Goal: Task Accomplishment & Management: Use online tool/utility

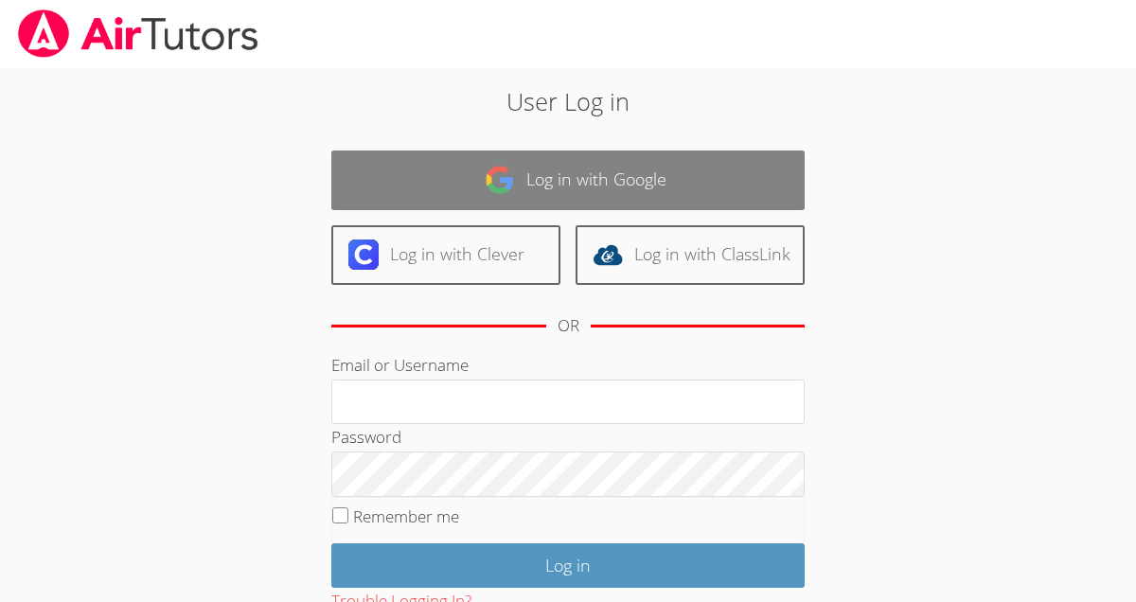
click at [575, 179] on link "Log in with Google" at bounding box center [567, 181] width 473 height 60
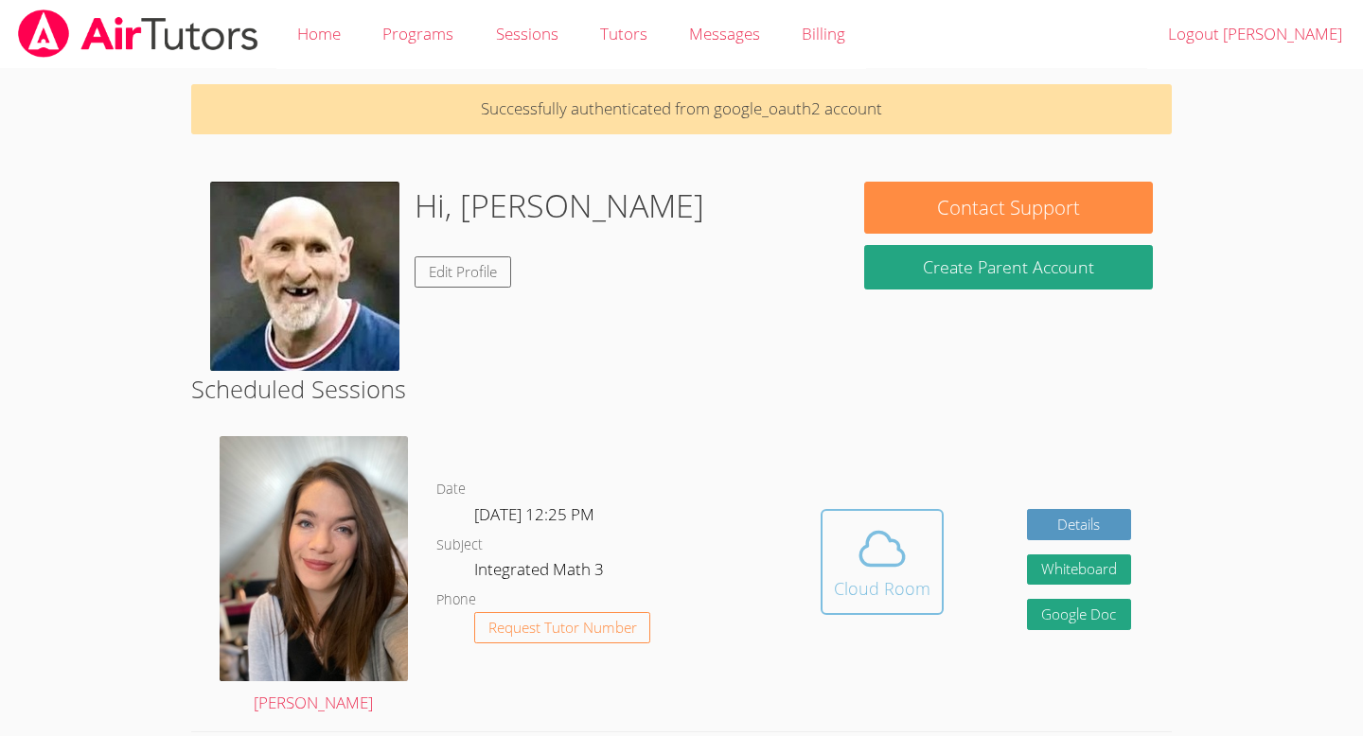
click at [877, 601] on button "Cloud Room" at bounding box center [882, 562] width 123 height 106
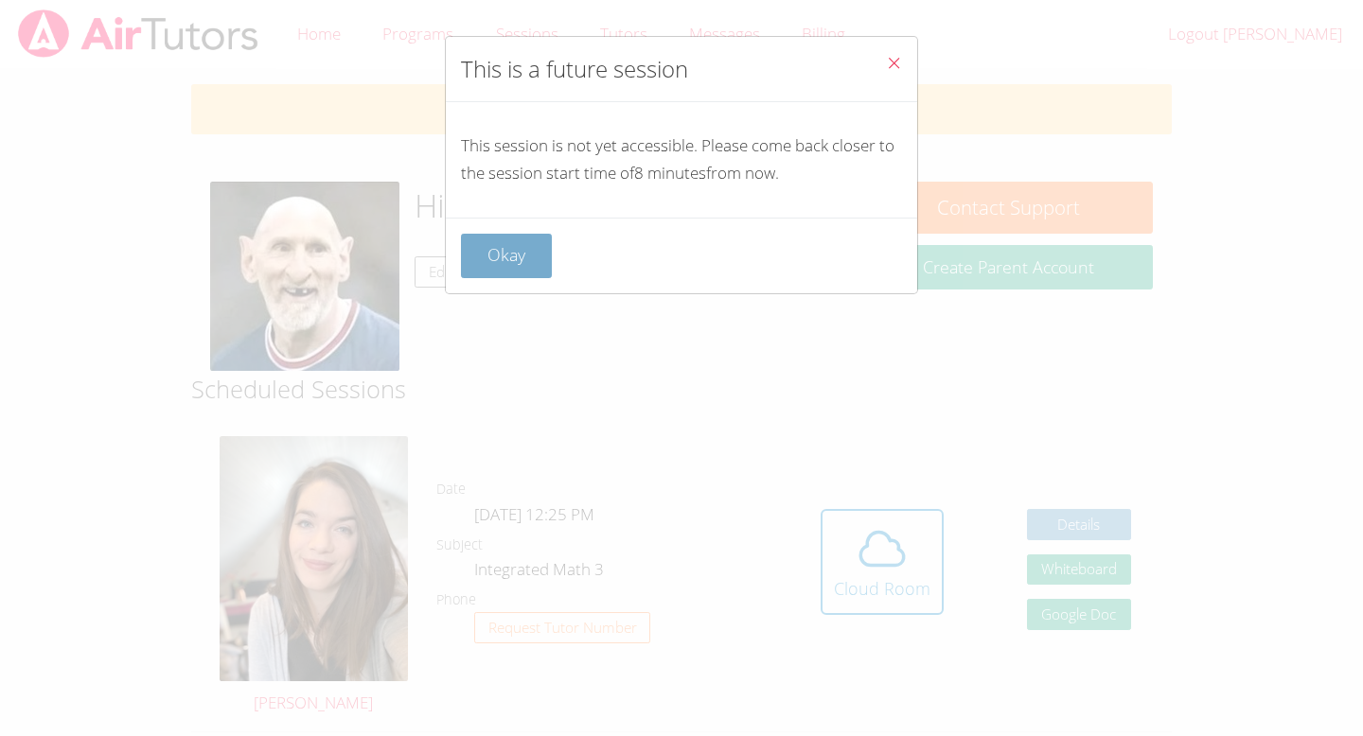
click at [534, 261] on button "Okay" at bounding box center [506, 256] width 91 height 44
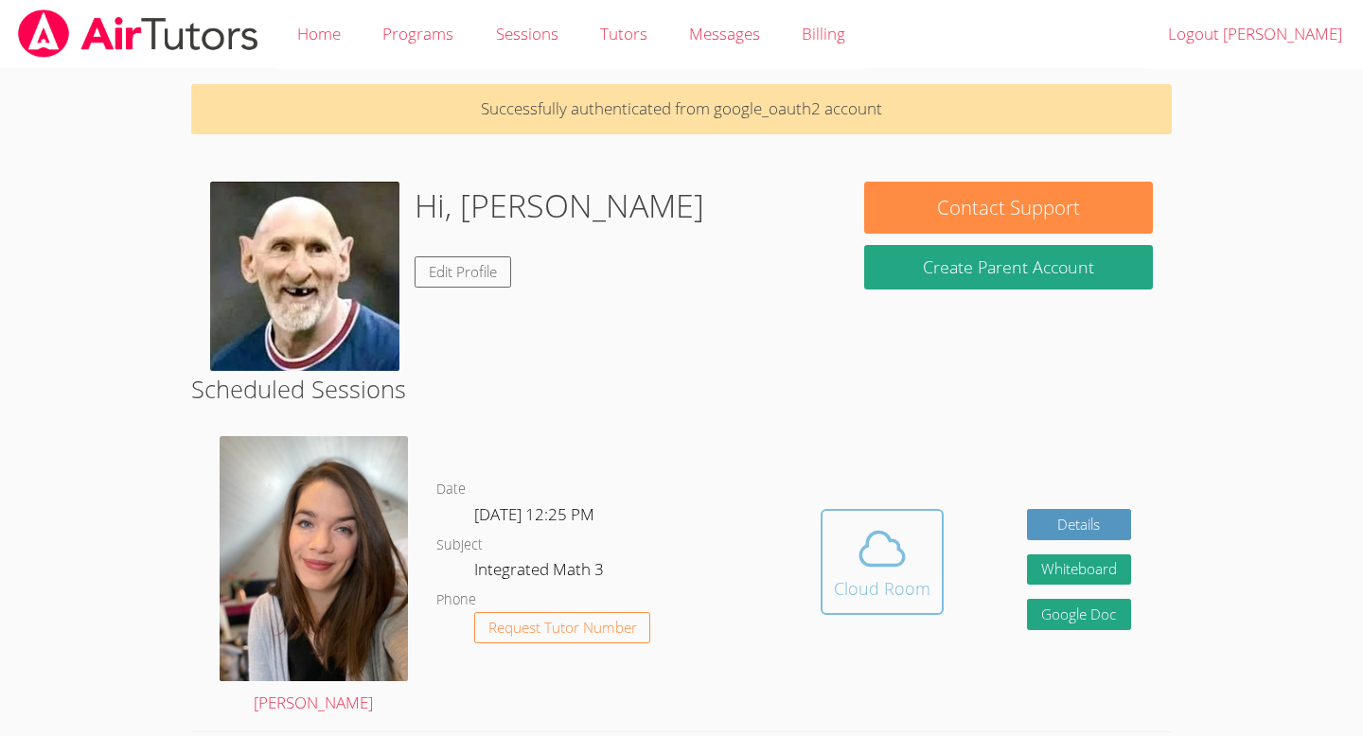
click at [879, 583] on div "Cloud Room" at bounding box center [882, 589] width 97 height 27
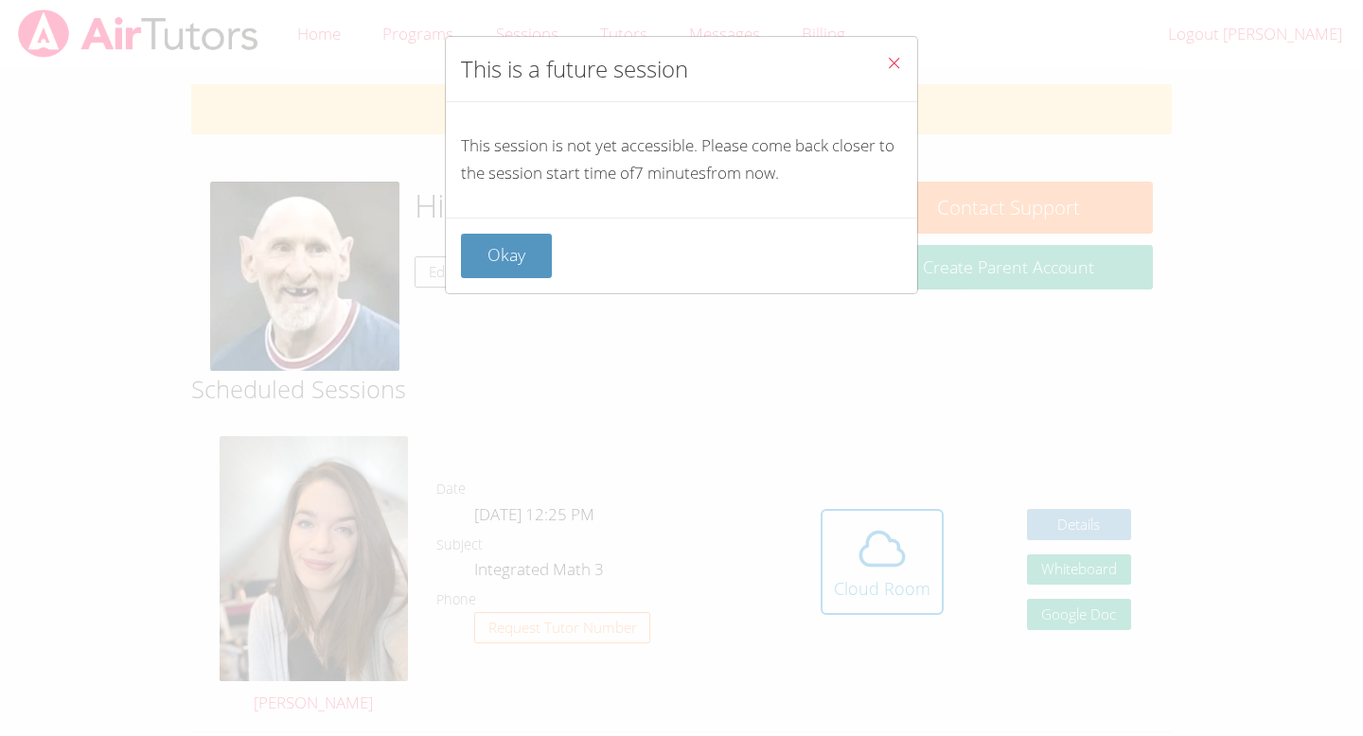
click at [905, 65] on button "Close" at bounding box center [894, 66] width 46 height 58
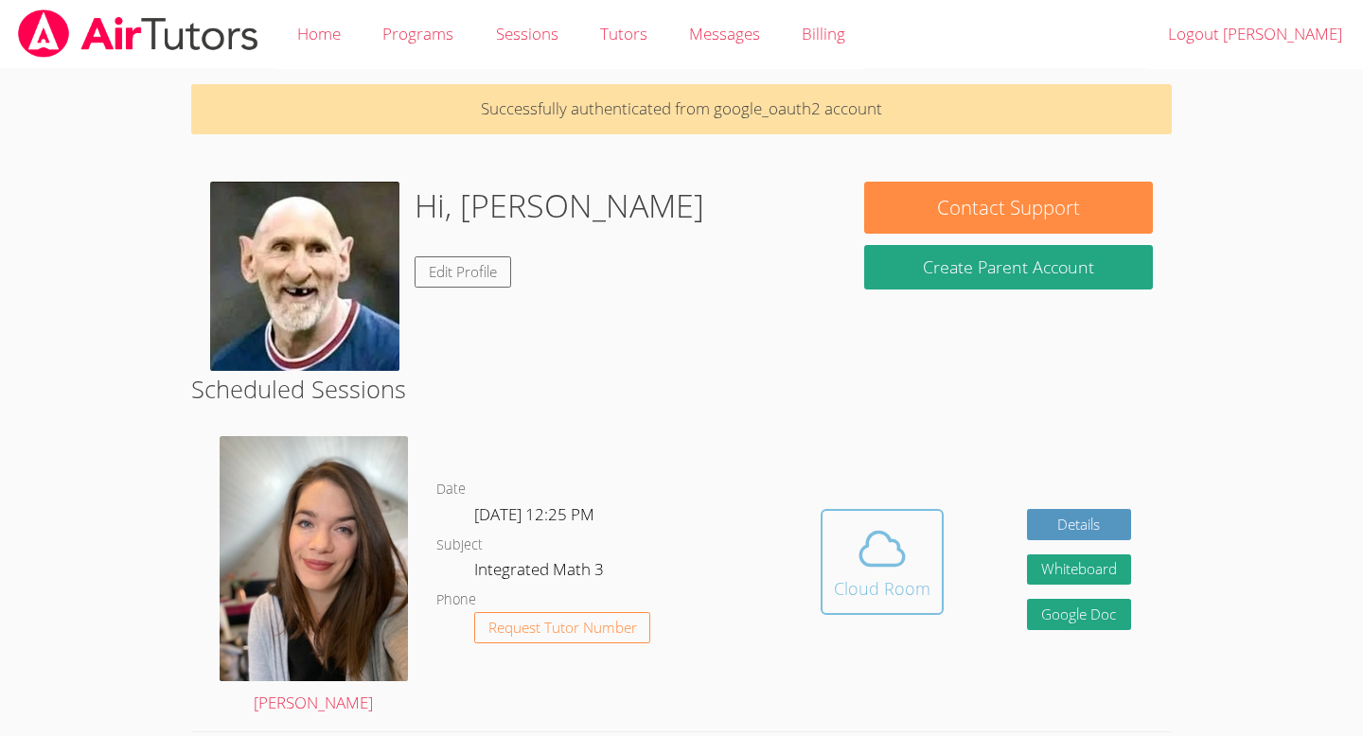
click at [938, 601] on button "Cloud Room" at bounding box center [882, 562] width 123 height 106
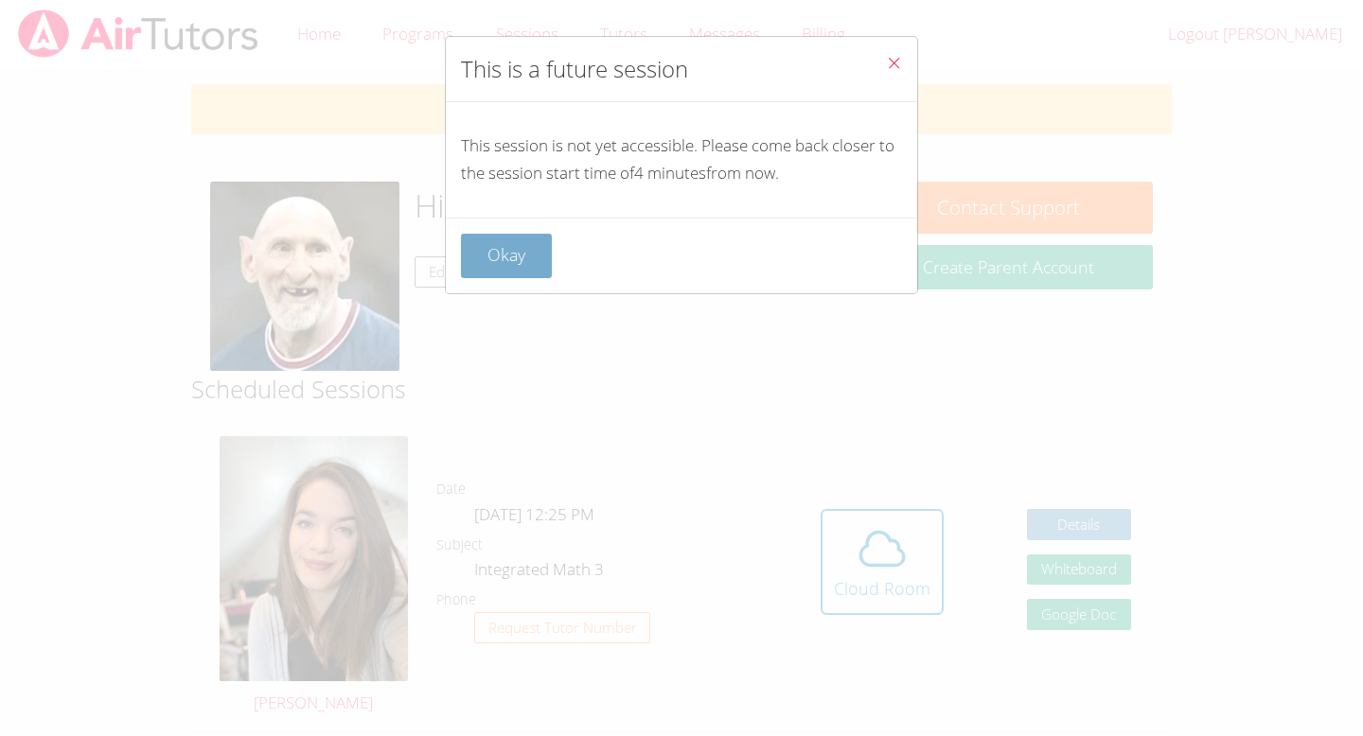
click at [495, 250] on button "Okay" at bounding box center [506, 256] width 91 height 44
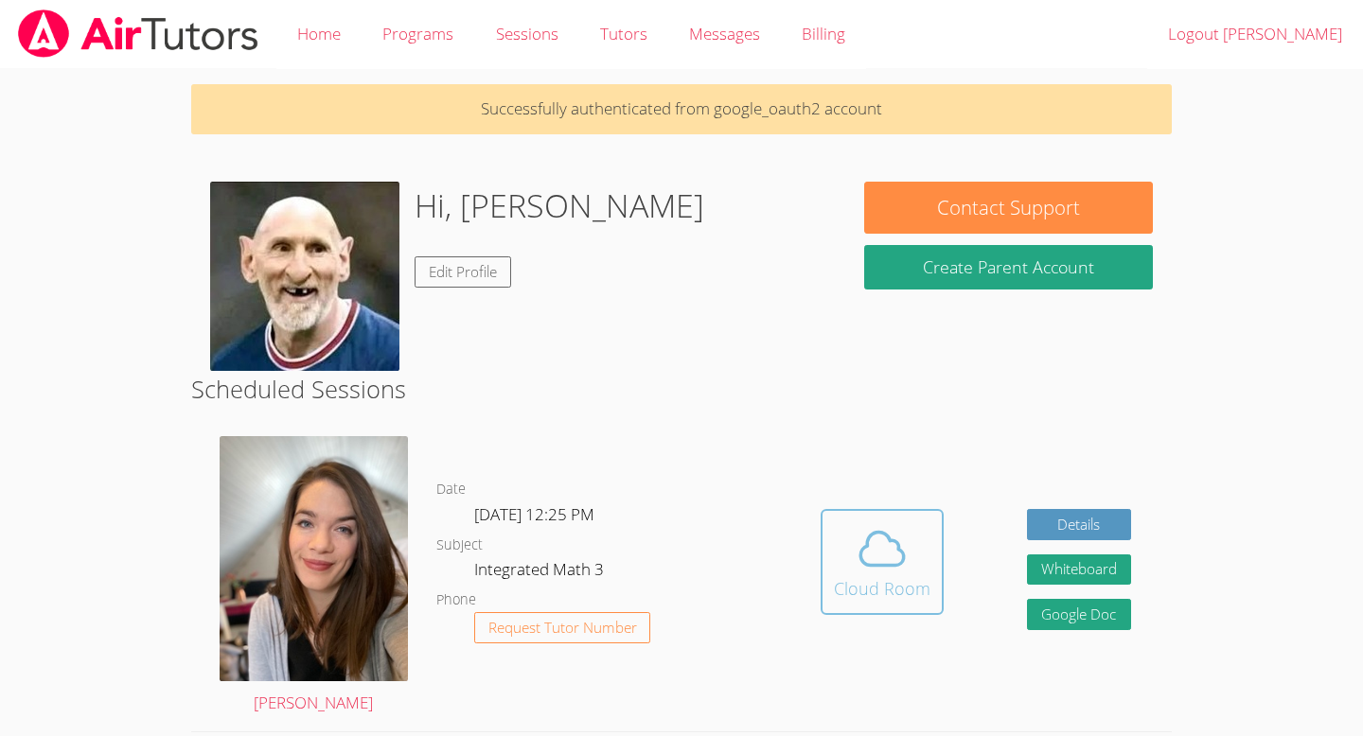
click at [911, 564] on span at bounding box center [882, 549] width 97 height 53
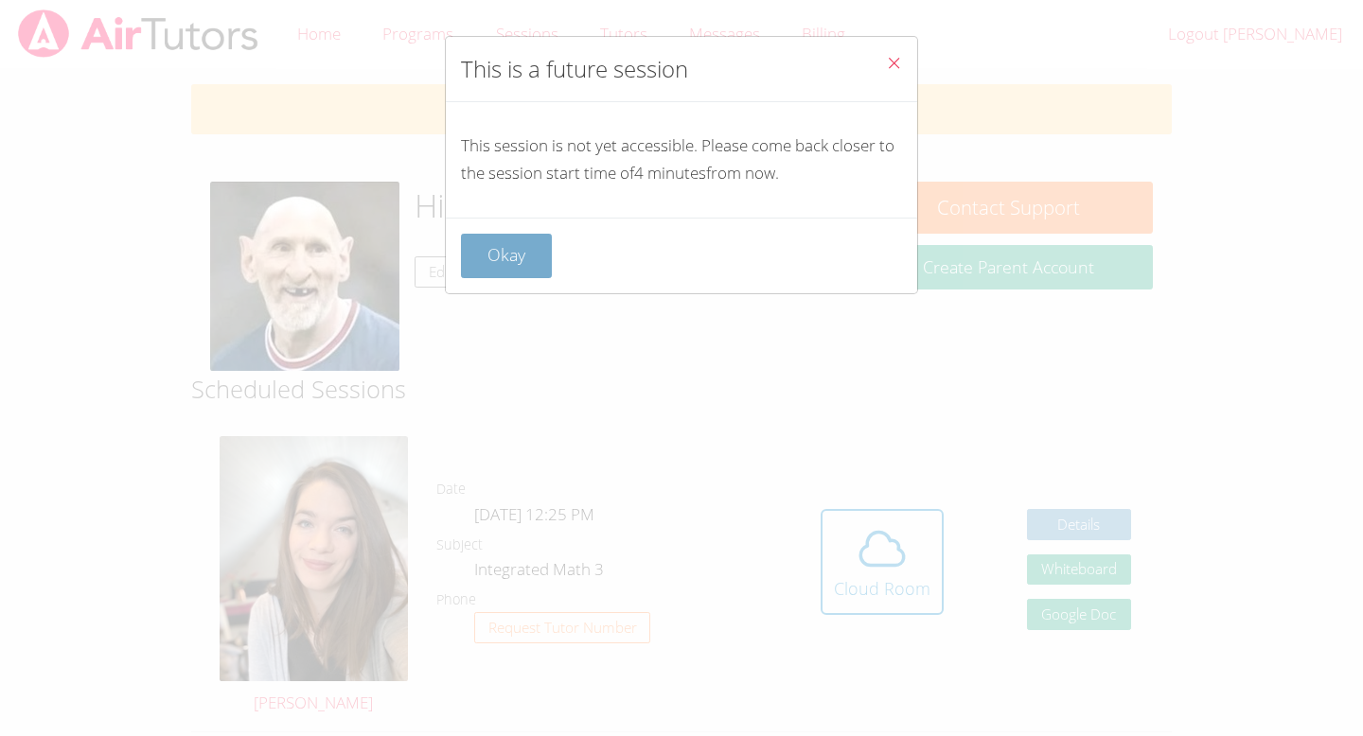
click at [503, 248] on button "Okay" at bounding box center [506, 256] width 91 height 44
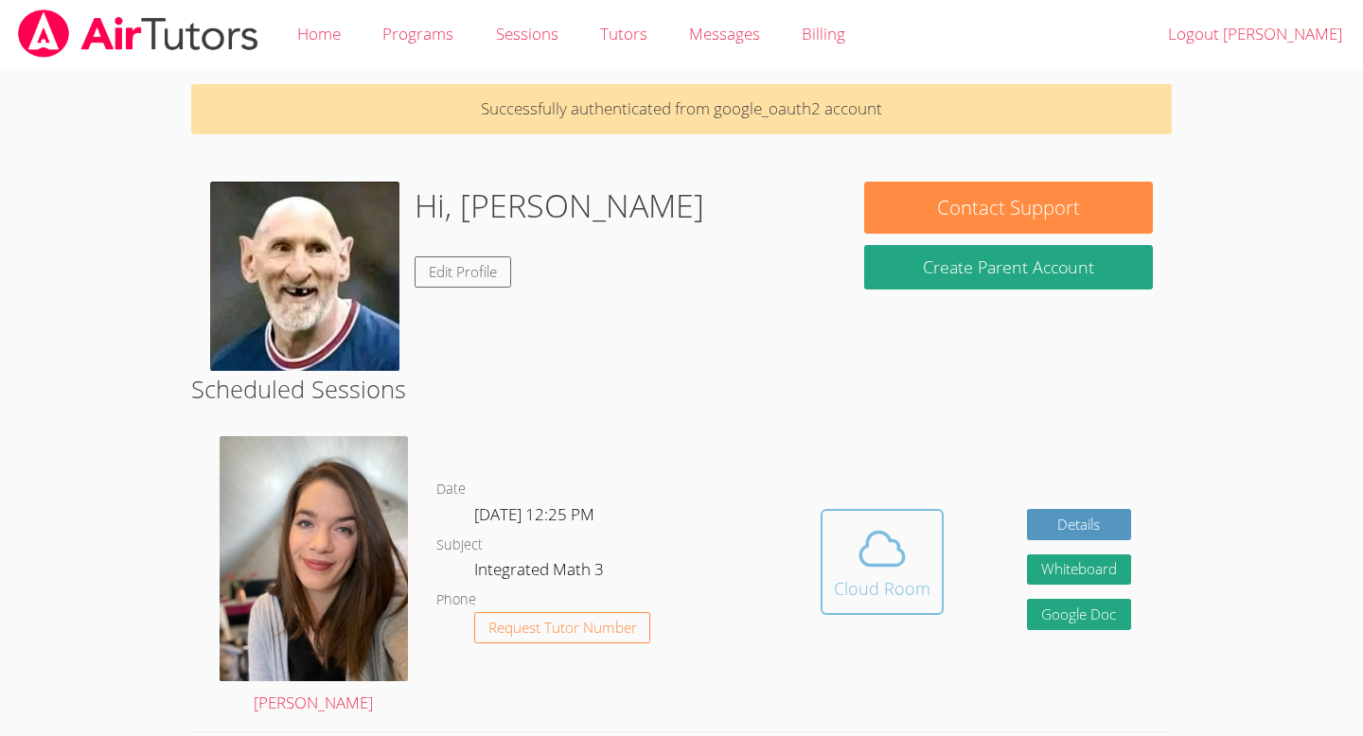
click at [876, 601] on button "Cloud Room" at bounding box center [882, 562] width 123 height 106
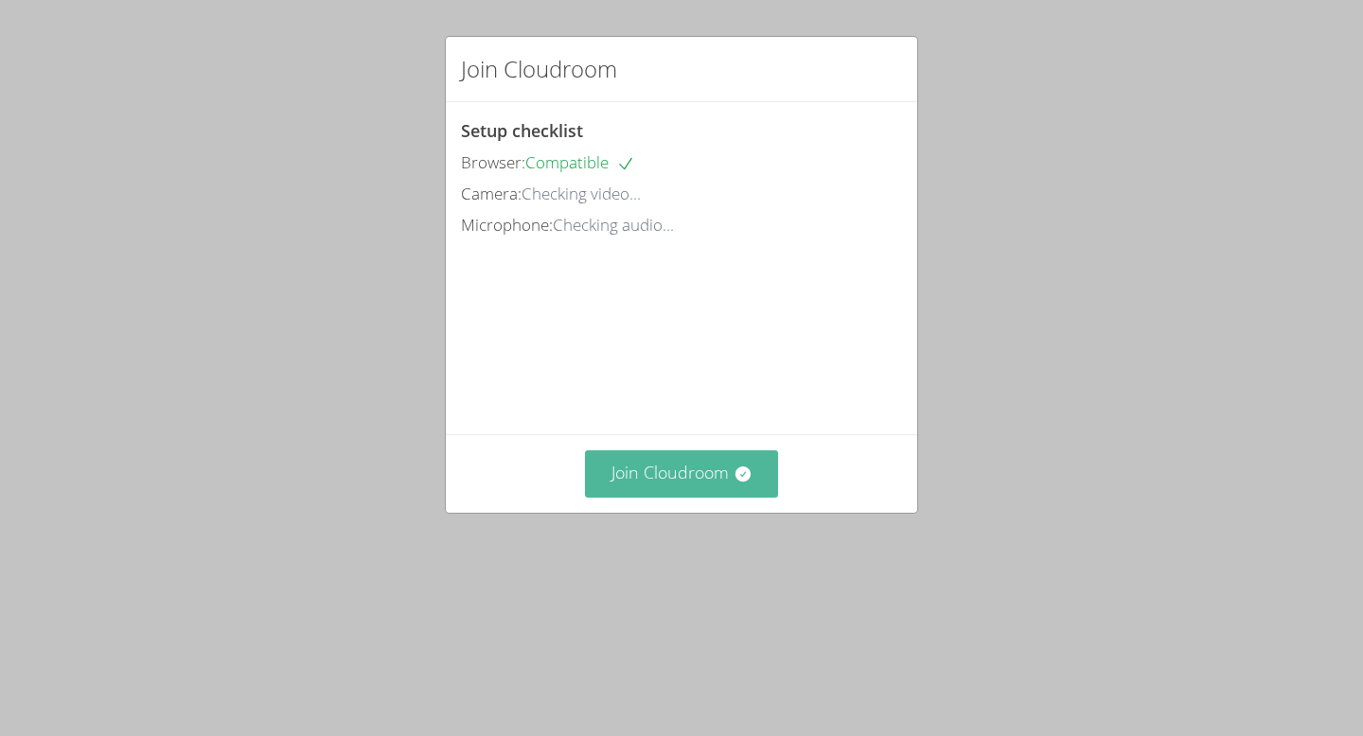
click at [654, 497] on button "Join Cloudroom" at bounding box center [682, 474] width 194 height 46
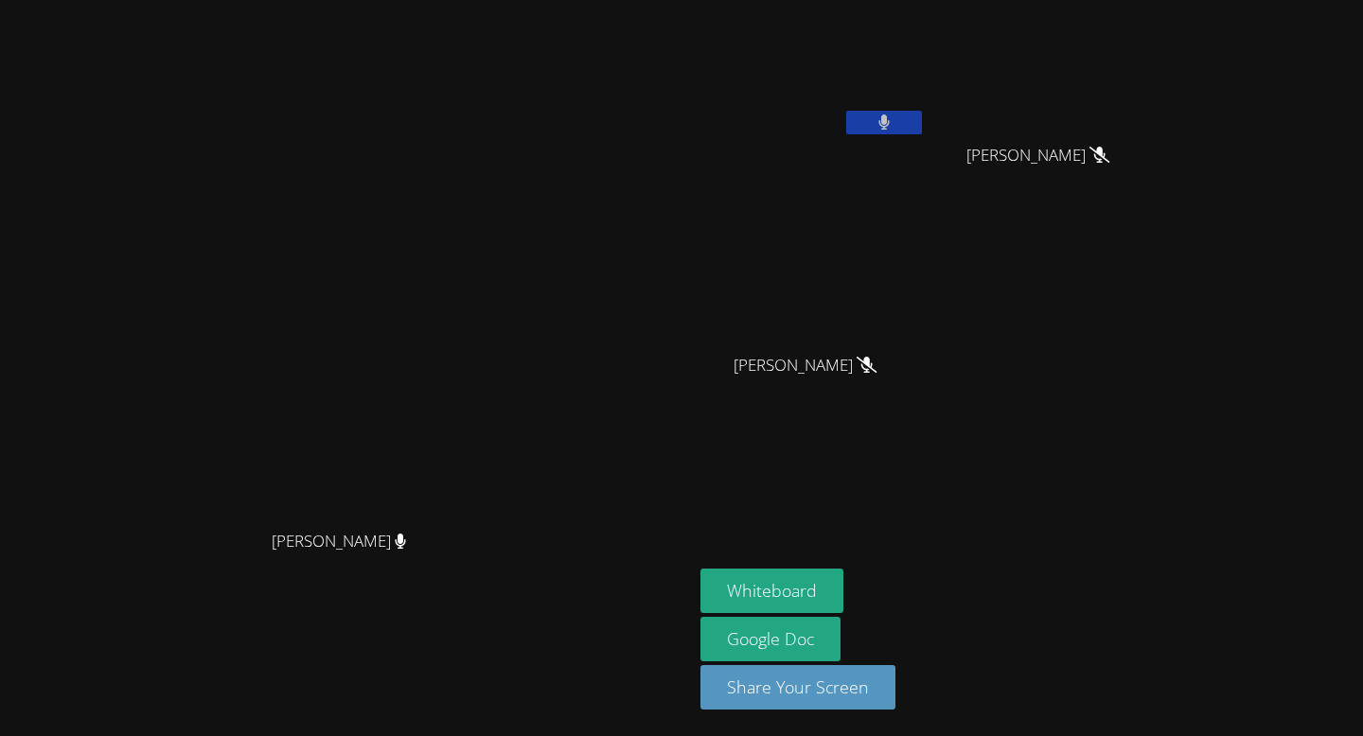
click at [922, 123] on button at bounding box center [884, 123] width 76 height 24
click at [922, 114] on button at bounding box center [884, 123] width 76 height 24
click at [922, 112] on button at bounding box center [884, 123] width 76 height 24
click at [922, 111] on button at bounding box center [884, 123] width 76 height 24
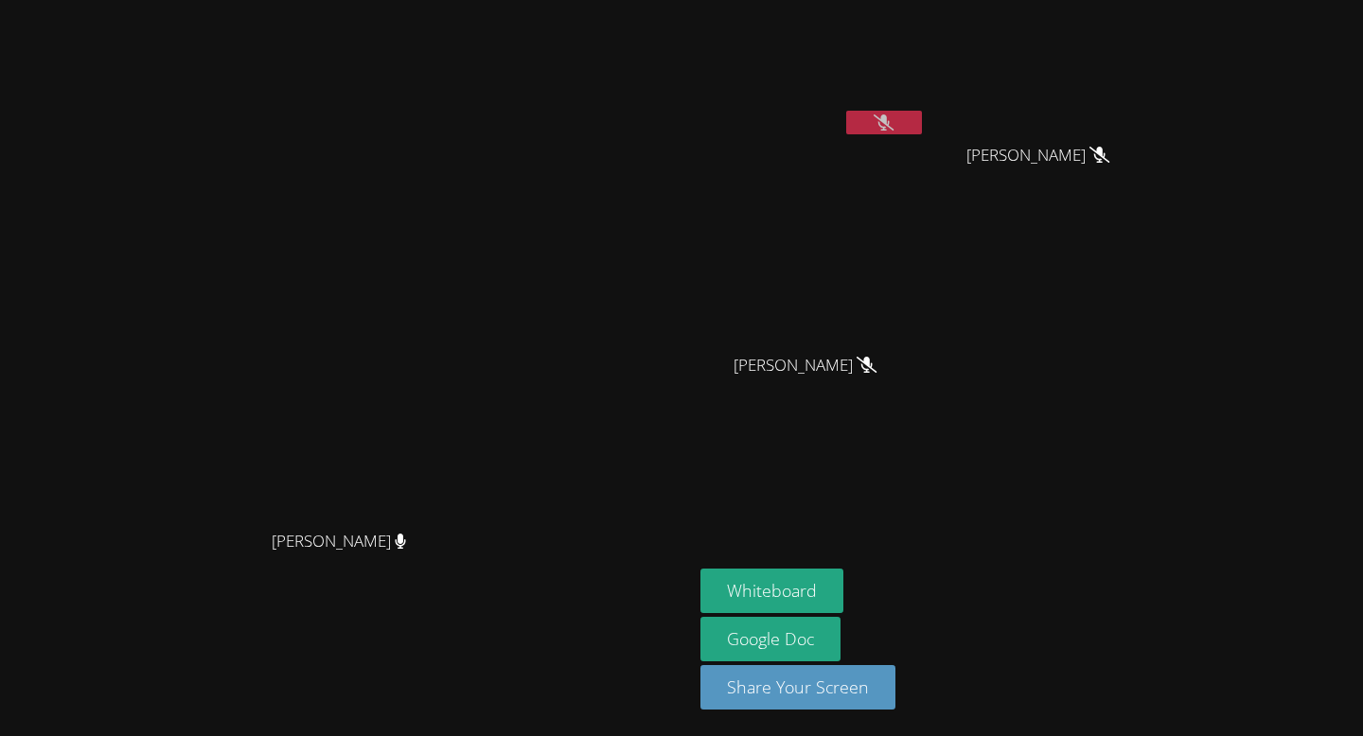
click at [926, 107] on video at bounding box center [812, 71] width 225 height 127
click at [926, 108] on video at bounding box center [812, 71] width 225 height 127
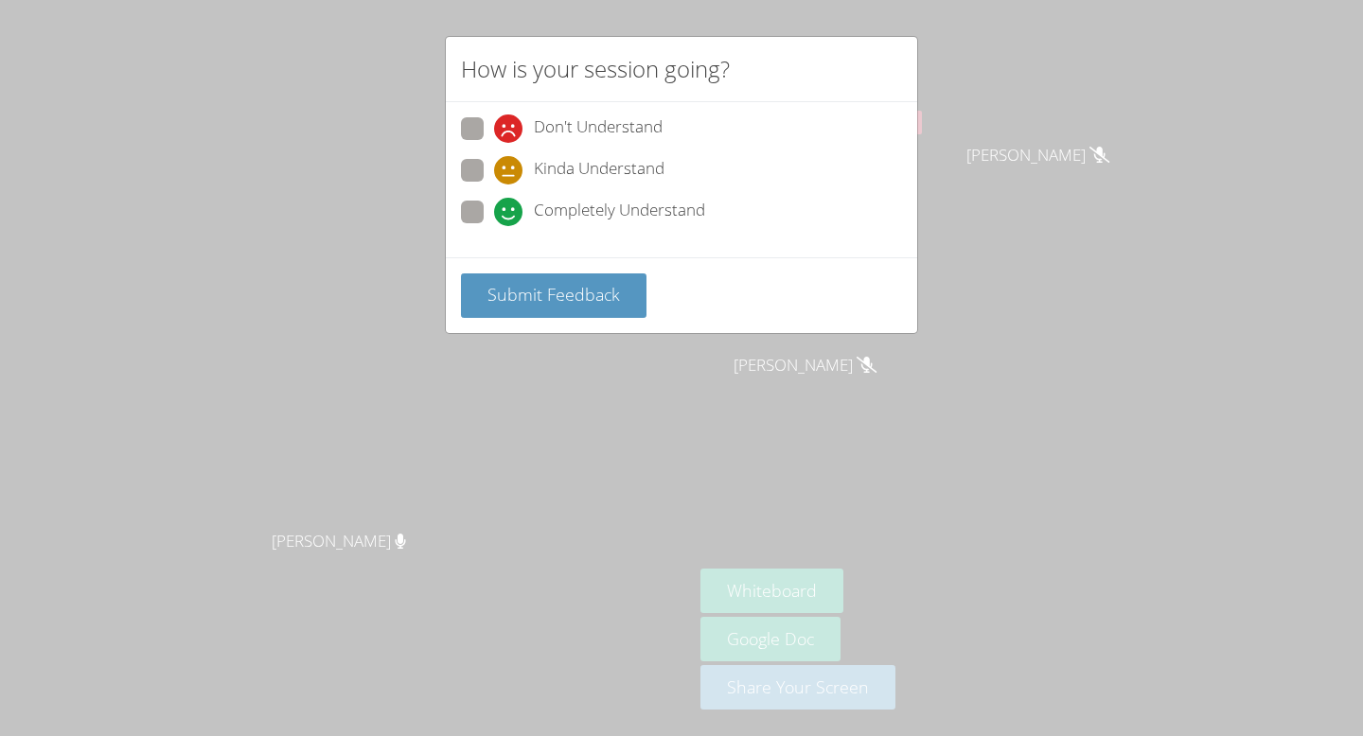
click at [484, 211] on label "Completely Understand" at bounding box center [583, 214] width 244 height 26
click at [494, 211] on input "Completely Understand" at bounding box center [502, 209] width 16 height 16
radio input "true"
click at [519, 285] on span "Submit Feedback" at bounding box center [553, 294] width 133 height 23
